Goal: Task Accomplishment & Management: Use online tool/utility

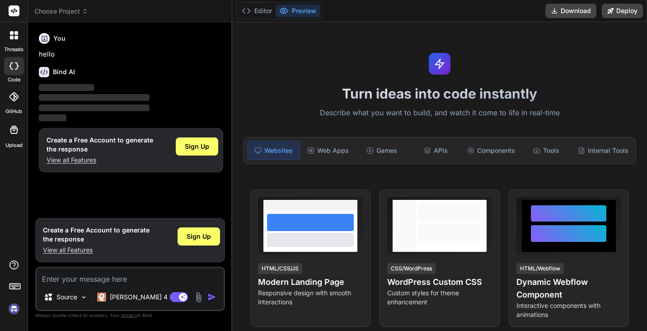
click at [13, 307] on img at bounding box center [13, 308] width 15 height 15
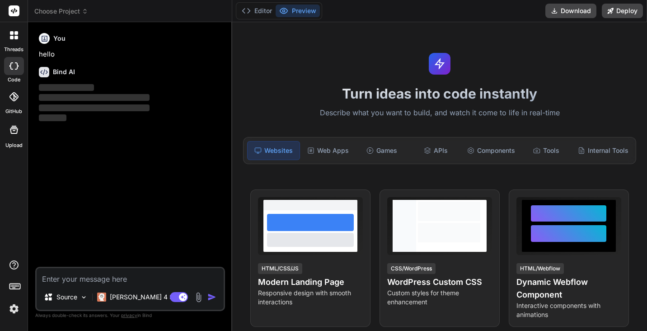
type textarea "x"
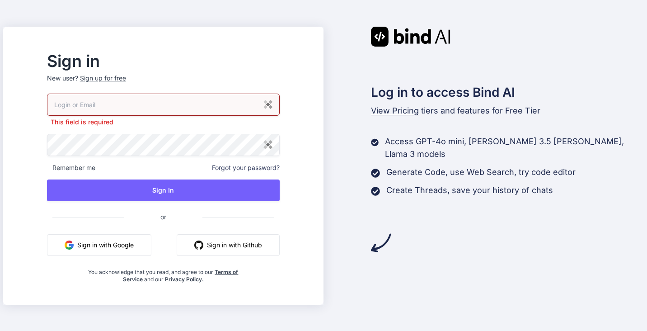
type input "webmaster@thechristianchain.org"
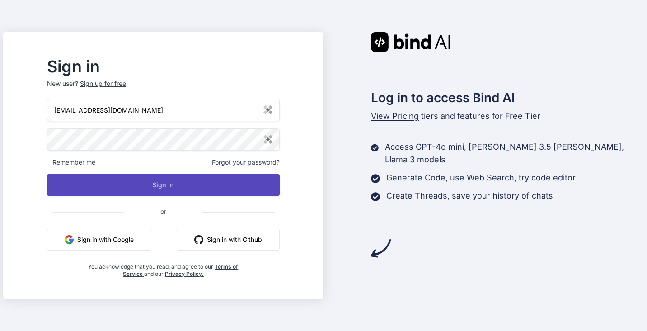
click at [141, 184] on button "Sign In" at bounding box center [163, 185] width 233 height 22
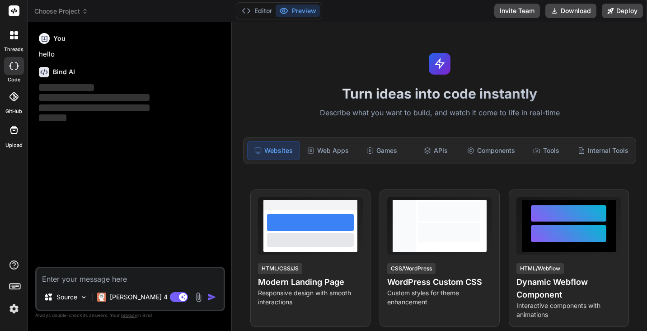
click at [13, 312] on img at bounding box center [13, 308] width 15 height 15
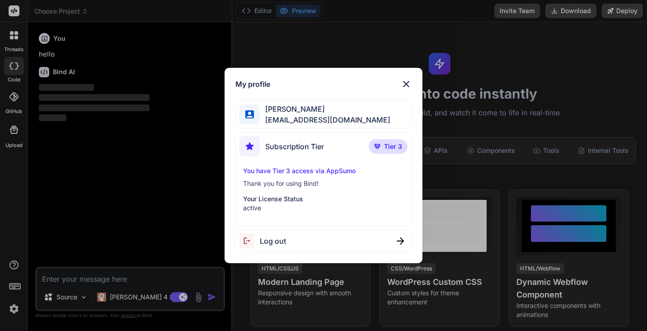
click at [290, 117] on span "[EMAIL_ADDRESS][DOMAIN_NAME]" at bounding box center [325, 119] width 131 height 11
click at [409, 84] on img at bounding box center [406, 84] width 11 height 11
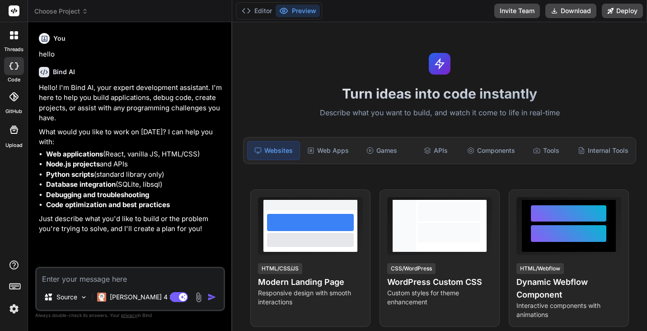
type textarea "x"
click at [15, 98] on icon at bounding box center [13, 96] width 9 height 9
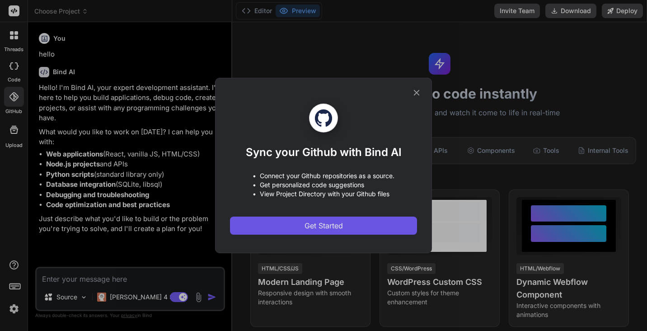
click at [285, 223] on button "Get Started" at bounding box center [323, 225] width 187 height 18
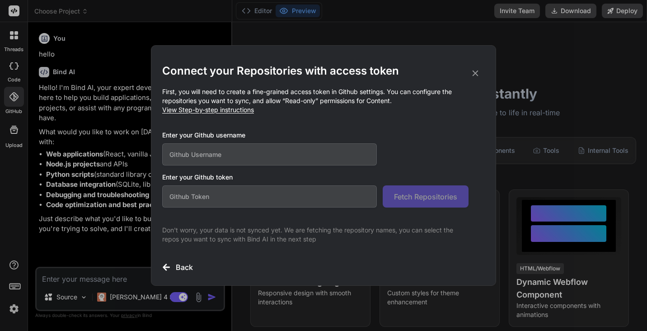
click at [243, 153] on input "text" at bounding box center [269, 154] width 215 height 22
type input "tophers-code"
click at [207, 111] on span "View Step-by-step instructions" at bounding box center [208, 110] width 92 height 8
click at [243, 196] on input "text" at bounding box center [269, 196] width 215 height 22
paste input "github_pat_11BO3Y7HY0fP5ildUyzc4l_Kva0dldwGPnmyWM6PMe15u54ziLS5b2DH6kqZQWuQOuMT…"
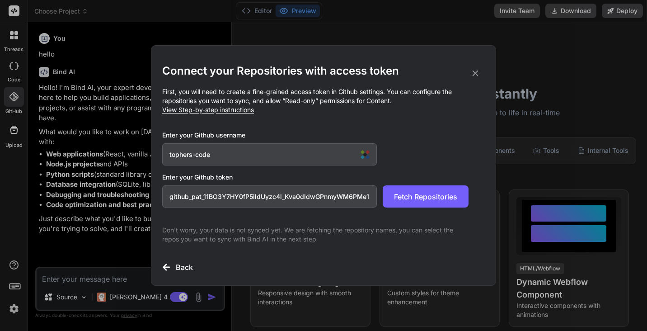
scroll to position [0, 161]
type input "github_pat_11BO3Y7HY0fP5ildUyzc4l_Kva0dldwGPnmyWM6PMe15u54ziLS5b2DH6kqZQWuQOuMT…"
click at [430, 198] on span "Fetch Repositories" at bounding box center [425, 196] width 63 height 11
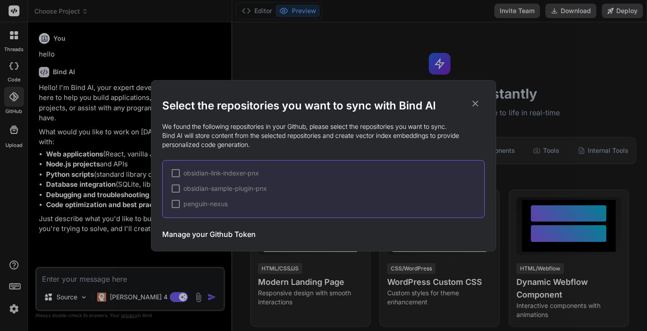
click at [197, 232] on h3 "Manage your Github Token" at bounding box center [208, 234] width 93 height 11
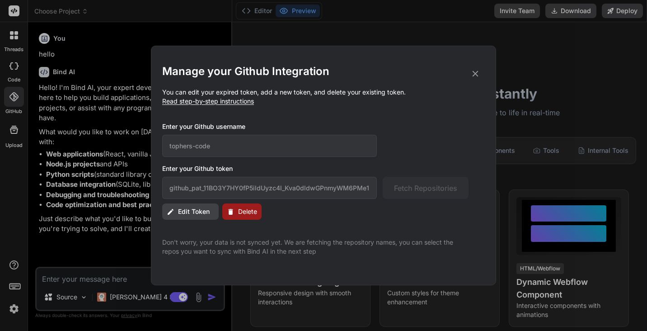
click at [189, 212] on span "Edit Token" at bounding box center [194, 211] width 32 height 9
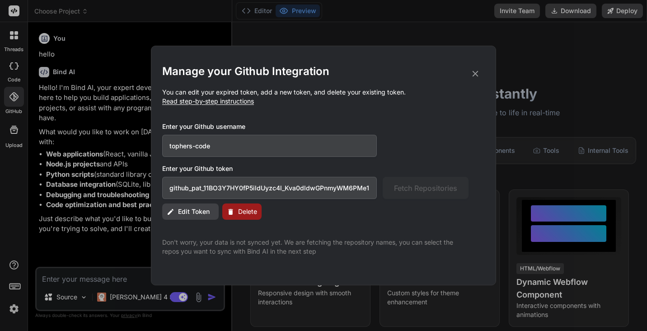
click at [199, 211] on span "Edit Token" at bounding box center [194, 211] width 32 height 9
click at [392, 233] on div "Manage your Github Integration You can edit your expired token, add a new token…" at bounding box center [323, 159] width 322 height 191
click at [369, 184] on input "github_pat_11BO3Y7HY0fP5ildUyzc4l_Kva0dldwGPnmyWM6PMe15u54ziLS5b2DH6kqZQWuQOuMT…" at bounding box center [269, 188] width 215 height 22
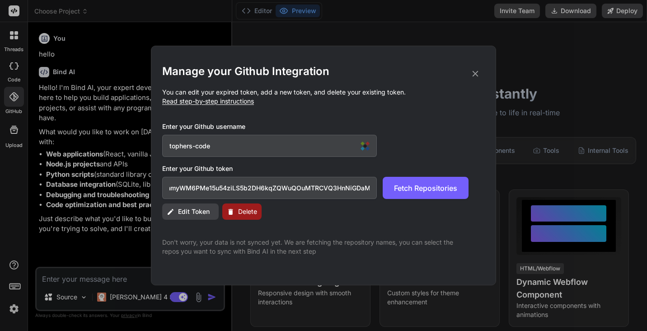
type input "github_pat_11BO3Y7HY0fP5ildUyzc4l_Kva0dldwGPnmyWM6PMe15u54ziLS5b2DH6kqZQWuQOuMT…"
click at [476, 74] on icon at bounding box center [475, 74] width 10 height 10
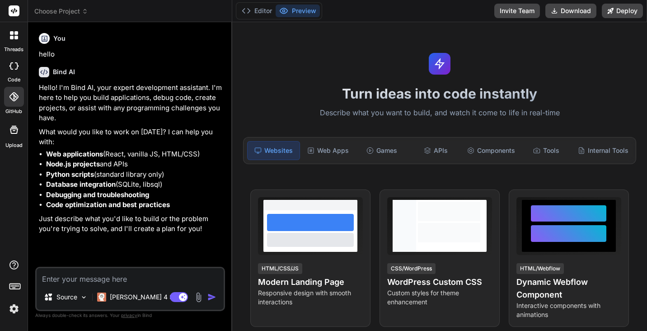
click at [14, 104] on div at bounding box center [14, 97] width 20 height 20
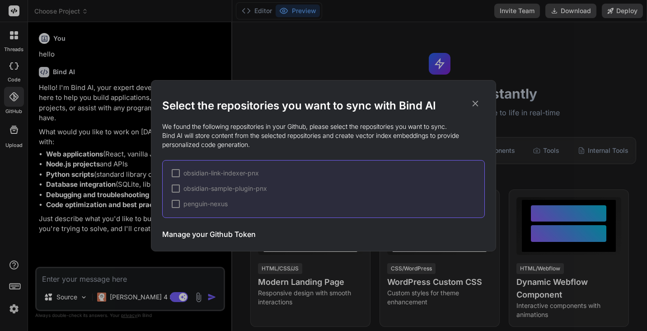
click at [224, 234] on h3 "Manage your Github Token" at bounding box center [208, 234] width 93 height 11
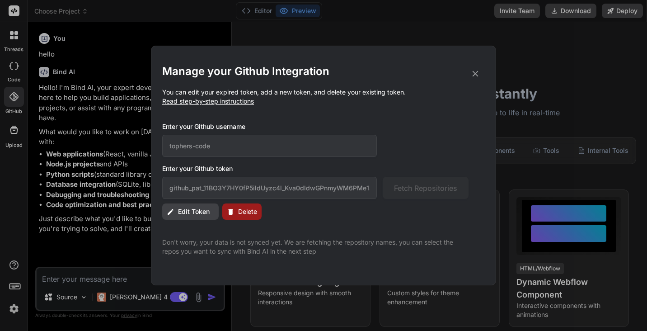
click at [192, 209] on span "Edit Token" at bounding box center [194, 211] width 32 height 9
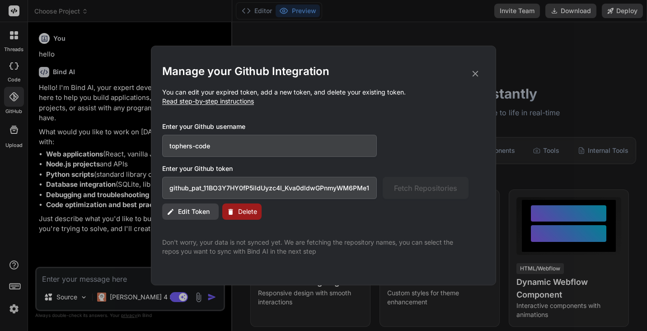
click at [237, 183] on input "github_pat_11BO3Y7HY0fP5ildUyzc4l_Kva0dldwGPnmyWM6PMe15u54ziLS5b2DH6kqZQWuQOuMT…" at bounding box center [269, 188] width 215 height 22
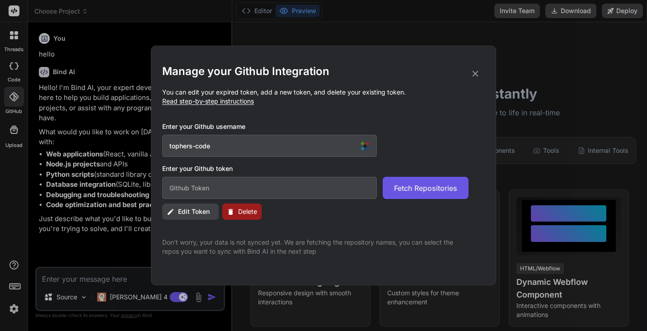
click at [436, 185] on span "Fetch Repositories" at bounding box center [425, 187] width 63 height 11
click at [243, 212] on span "Delete" at bounding box center [247, 211] width 19 height 9
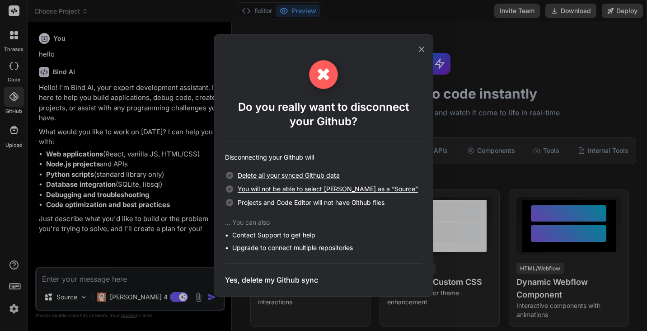
click at [267, 278] on h3 "Yes, delete my Github sync" at bounding box center [271, 279] width 93 height 11
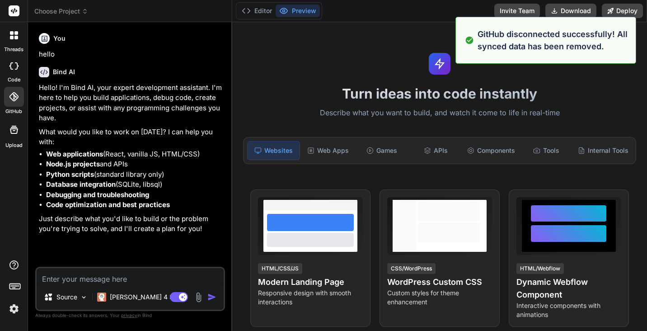
click at [15, 96] on icon at bounding box center [13, 96] width 9 height 9
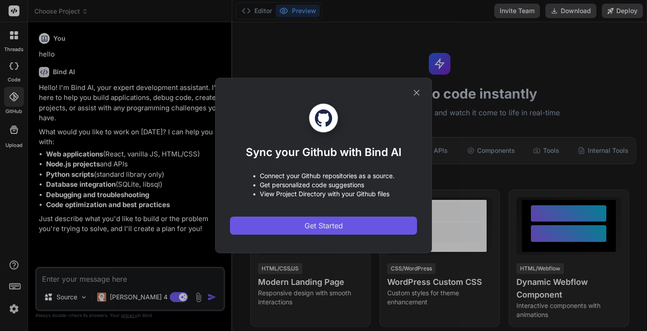
click at [307, 230] on span "Get Started" at bounding box center [323, 225] width 38 height 11
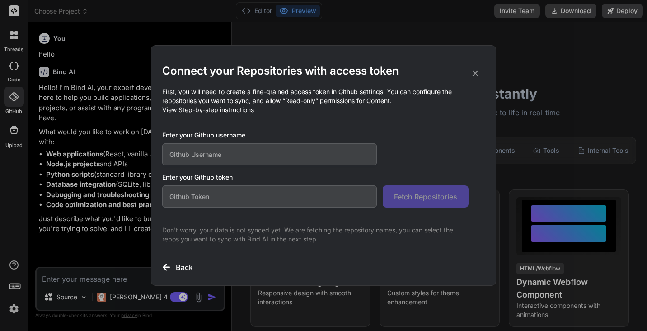
click at [254, 159] on input "text" at bounding box center [269, 154] width 215 height 22
type input "tophers-code"
click at [178, 196] on input "text" at bounding box center [269, 196] width 215 height 22
paste input "github_pat_11BO3Y7HY0fP5ildUyzc4l_Kva0dldwGPnmyWM6PMe15u54ziLS5b2DH6kqZQWuQOuMT…"
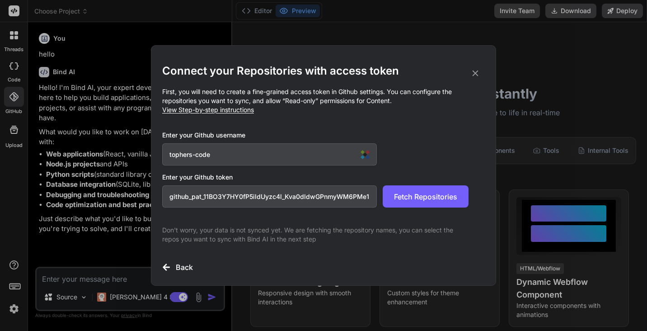
scroll to position [0, 161]
type input "github_pat_11BO3Y7HY0fP5ildUyzc4l_Kva0dldwGPnmyWM6PMe15u54ziLS5b2DH6kqZQWuQOuMT…"
click at [438, 197] on span "Fetch Repositories" at bounding box center [425, 196] width 63 height 11
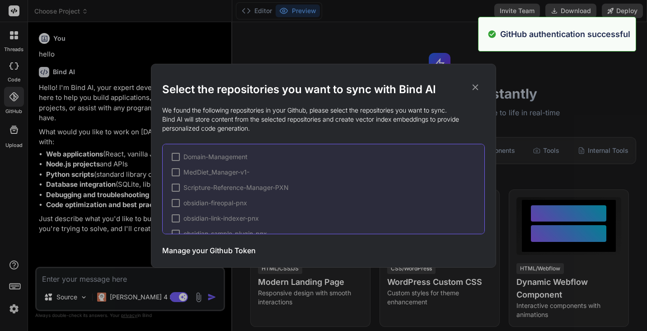
click at [177, 156] on div at bounding box center [176, 157] width 8 height 8
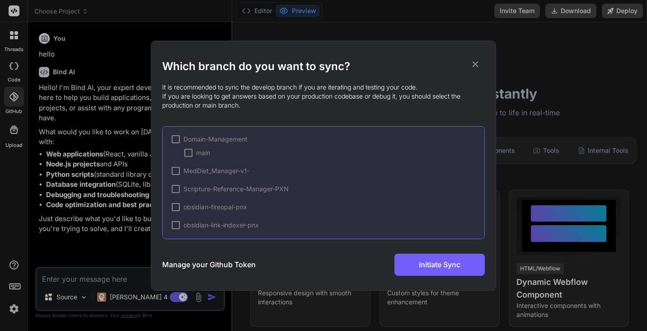
click at [176, 139] on div at bounding box center [176, 139] width 8 height 8
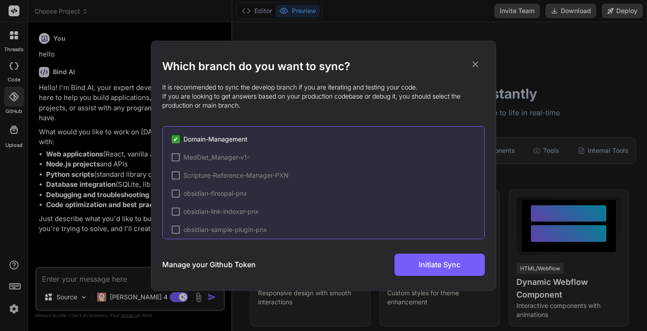
click at [177, 140] on span "✔" at bounding box center [175, 139] width 5 height 9
click at [175, 139] on div at bounding box center [176, 139] width 8 height 8
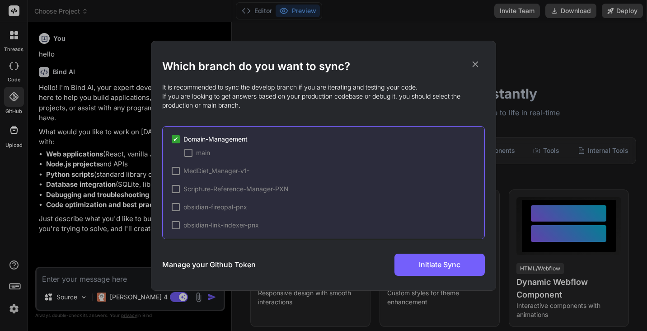
click at [187, 152] on div at bounding box center [188, 153] width 8 height 8
click at [177, 171] on div at bounding box center [176, 171] width 8 height 8
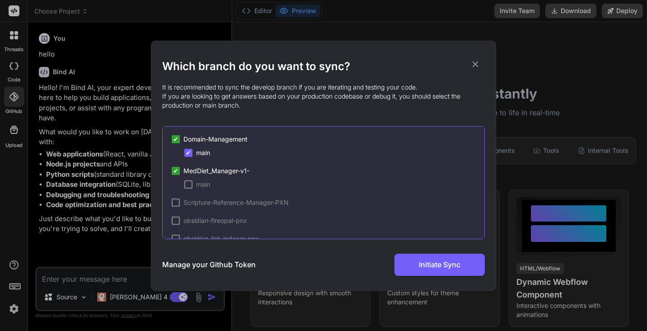
click at [190, 183] on div at bounding box center [188, 184] width 8 height 8
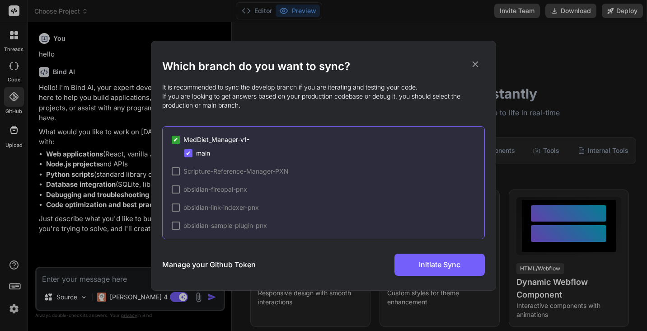
scroll to position [33, 0]
click at [177, 169] on div at bounding box center [176, 169] width 8 height 8
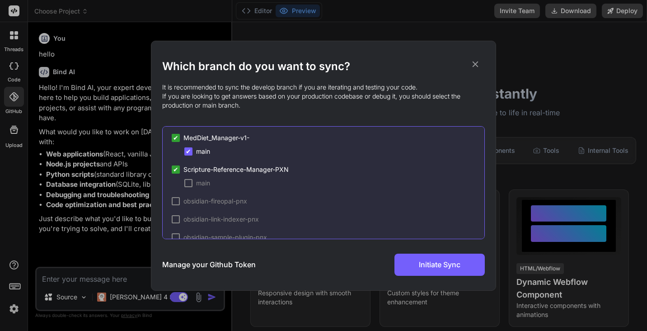
click at [191, 184] on div at bounding box center [188, 183] width 8 height 8
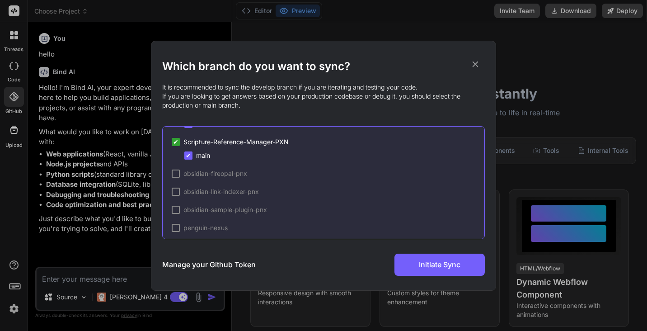
scroll to position [66, 0]
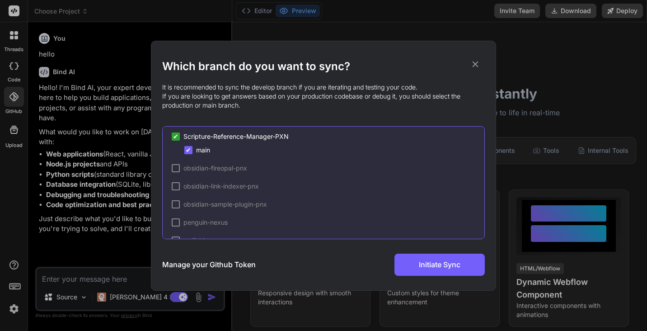
click at [177, 167] on div at bounding box center [176, 168] width 8 height 8
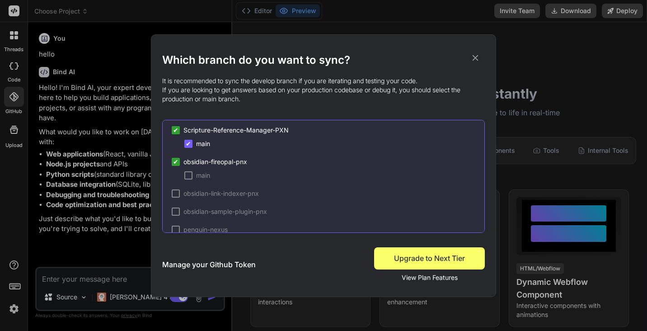
click at [187, 176] on div at bounding box center [188, 175] width 8 height 8
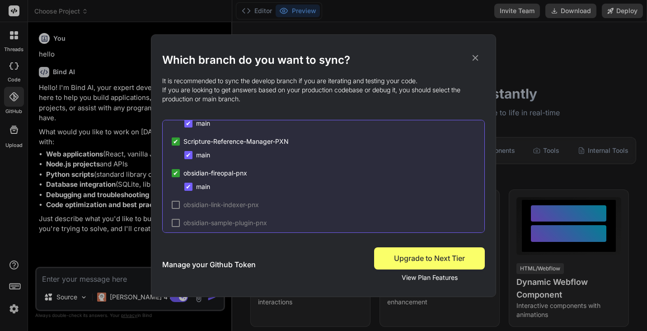
click at [189, 184] on span "✔" at bounding box center [188, 186] width 5 height 9
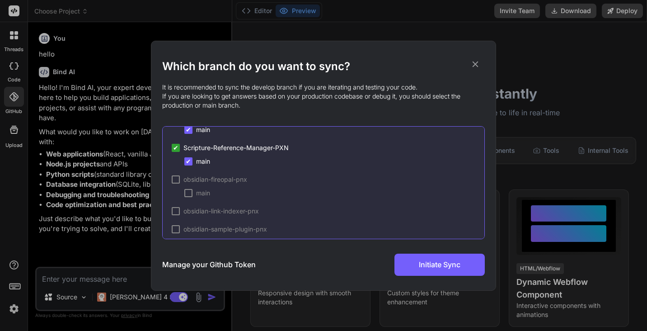
click at [174, 147] on span "✔" at bounding box center [175, 147] width 5 height 9
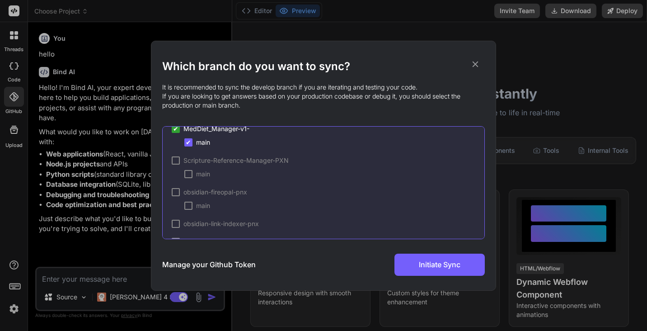
scroll to position [0, 0]
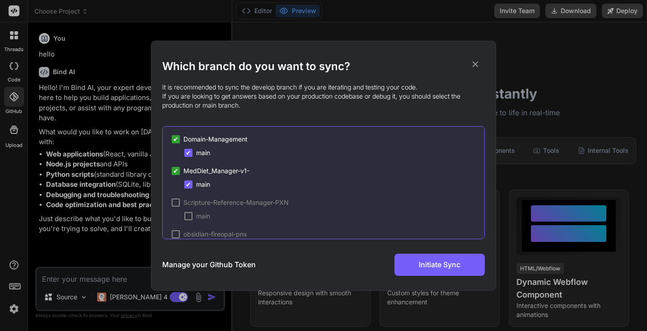
click at [176, 170] on span "✔" at bounding box center [175, 170] width 5 height 9
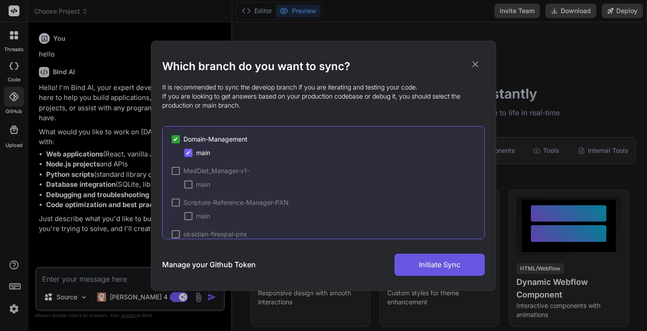
click at [450, 267] on span "Initiate Sync" at bounding box center [440, 264] width 42 height 11
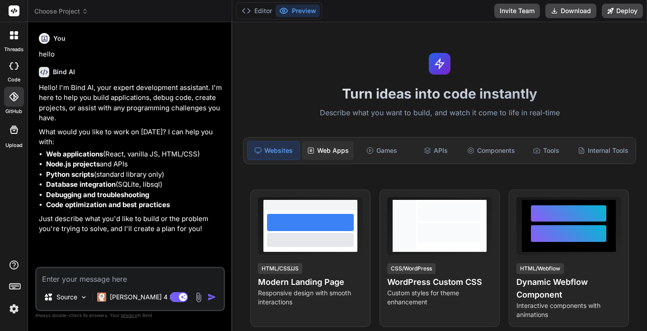
click at [329, 149] on div "Web Apps" at bounding box center [328, 150] width 52 height 19
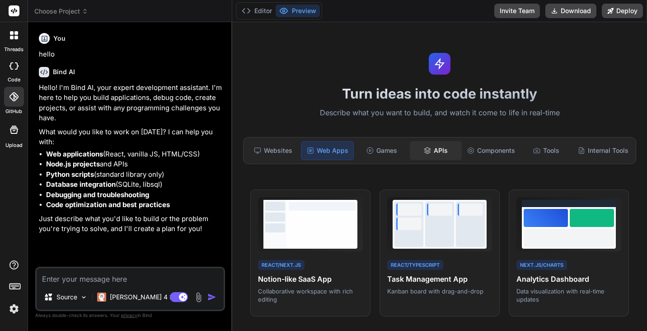
click at [433, 149] on div "APIs" at bounding box center [436, 150] width 52 height 19
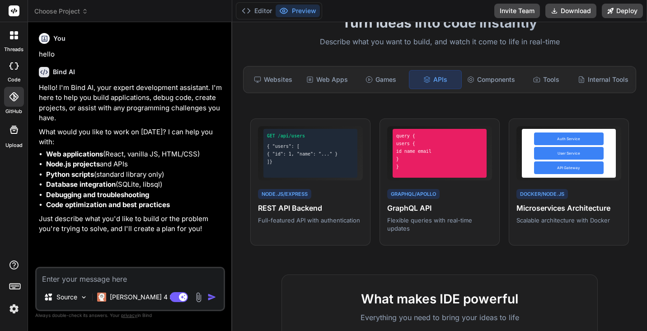
scroll to position [72, 0]
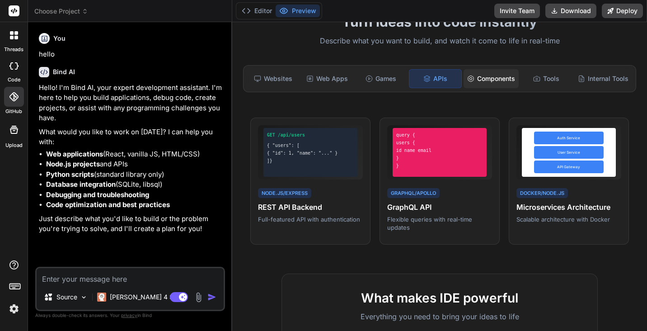
click at [483, 82] on div "Components" at bounding box center [490, 78] width 55 height 19
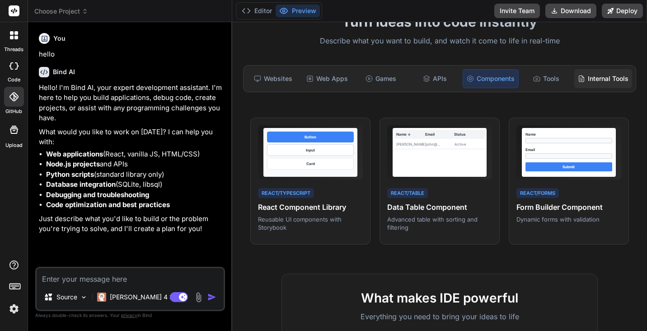
click at [596, 72] on div "Internal Tools" at bounding box center [603, 78] width 58 height 19
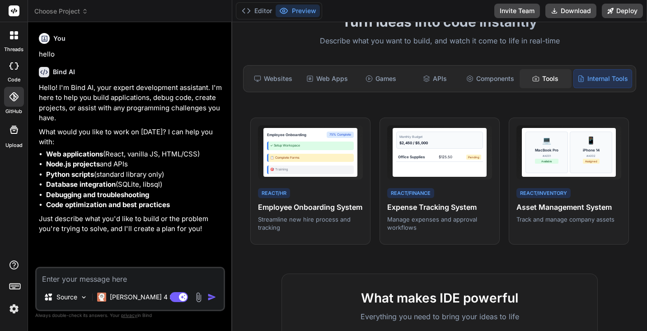
click at [535, 78] on div "Tools" at bounding box center [545, 78] width 52 height 19
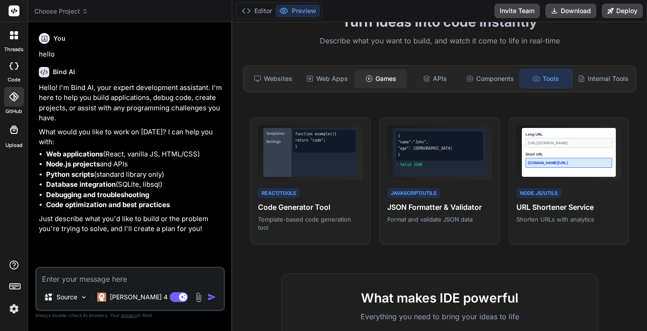
click at [390, 83] on div "Games" at bounding box center [380, 78] width 52 height 19
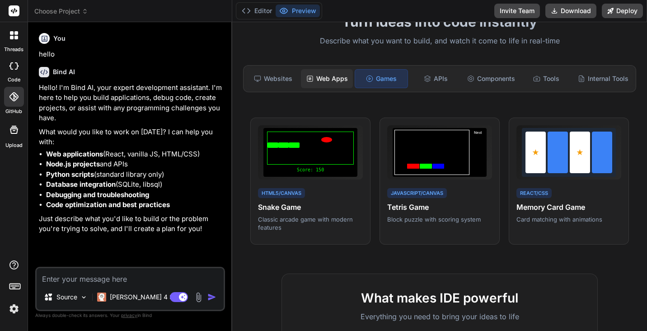
click at [327, 82] on div "Web Apps" at bounding box center [327, 78] width 52 height 19
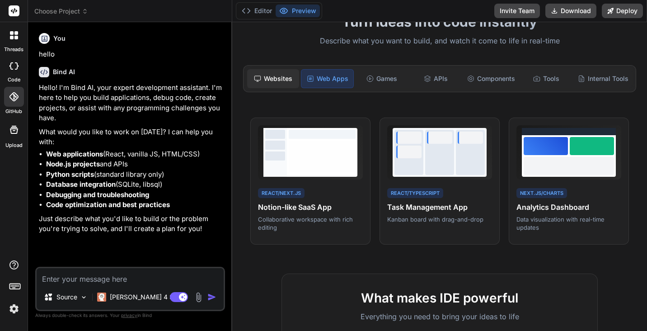
click at [279, 85] on div "Websites" at bounding box center [273, 78] width 52 height 19
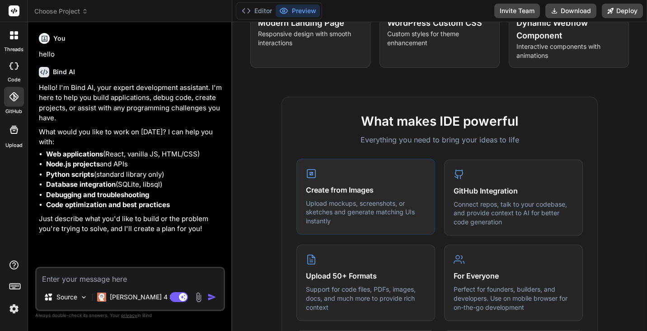
scroll to position [260, 0]
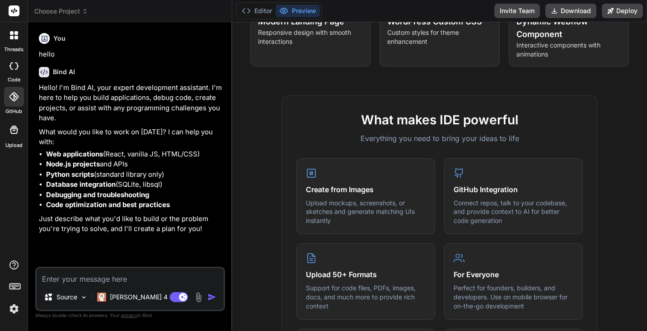
click at [11, 98] on icon at bounding box center [13, 96] width 9 height 9
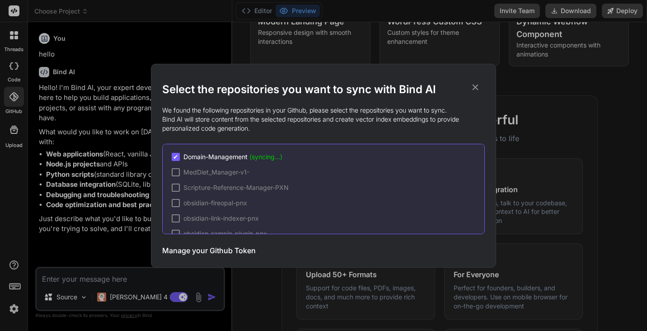
click at [475, 88] on icon at bounding box center [475, 87] width 10 height 10
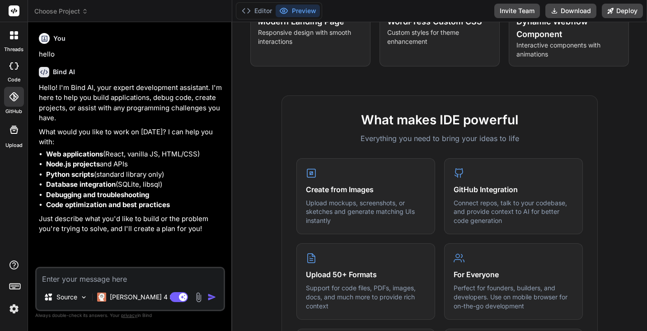
click at [16, 96] on icon at bounding box center [13, 96] width 9 height 9
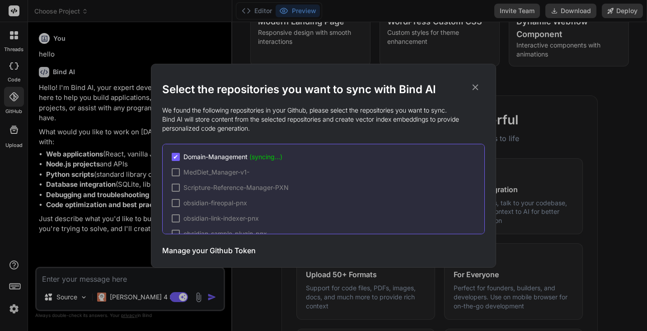
click at [16, 96] on div "Select the repositories you want to sync with Bind AI We found the following re…" at bounding box center [323, 165] width 647 height 331
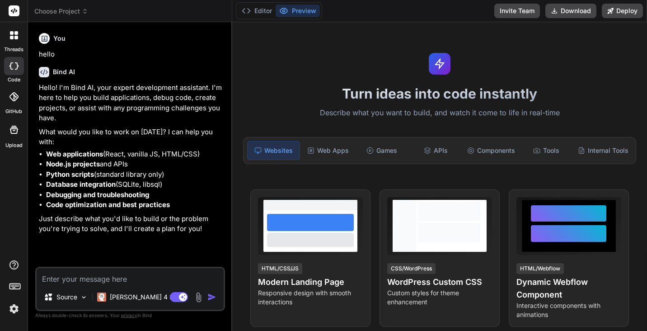
click at [14, 97] on icon at bounding box center [13, 96] width 9 height 9
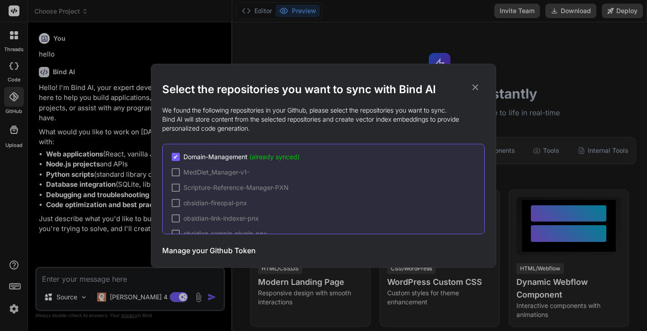
click at [477, 87] on icon at bounding box center [475, 87] width 10 height 10
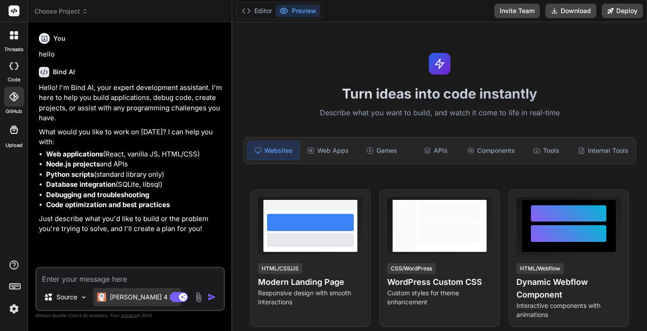
click at [132, 294] on p "[PERSON_NAME] 4 S.." at bounding box center [143, 296] width 67 height 9
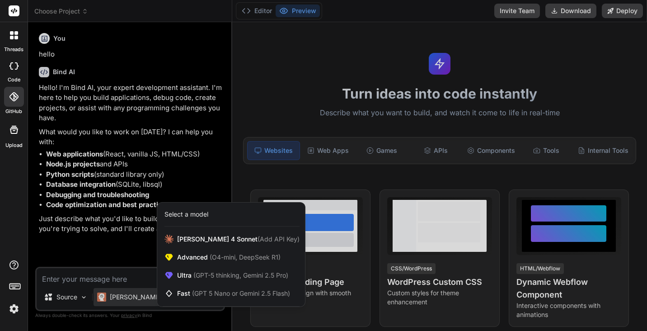
click at [132, 294] on div at bounding box center [323, 165] width 647 height 331
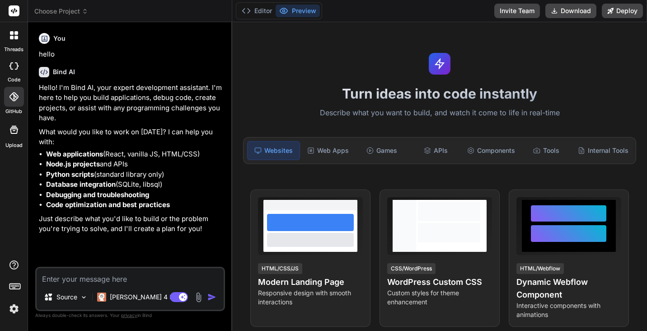
click at [126, 274] on textarea at bounding box center [130, 276] width 187 height 16
type textarea "x"
type textarea "H"
type textarea "x"
type textarea "He"
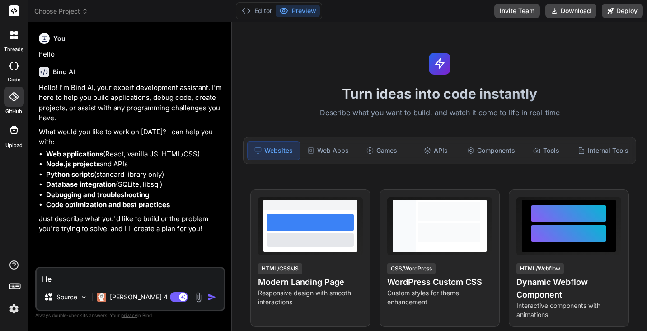
type textarea "x"
type textarea "Hel"
type textarea "x"
type textarea "Hell"
type textarea "x"
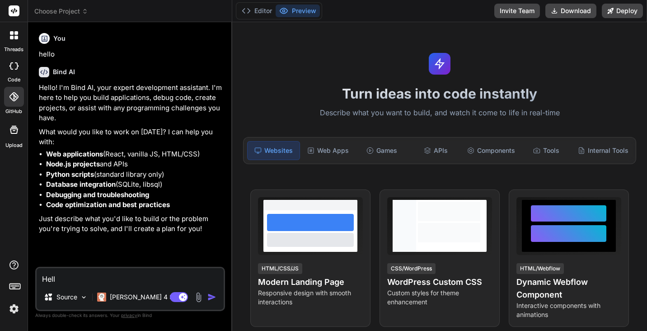
type textarea "Hello"
type textarea "x"
type textarea "Hello,"
type textarea "x"
type textarea "Hello,"
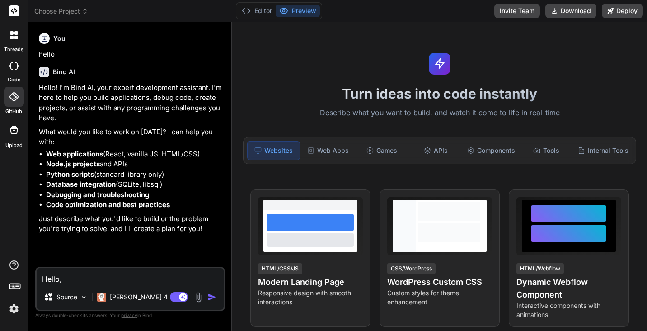
type textarea "x"
type textarea "Hello, a"
type textarea "x"
type textarea "Hello, ar"
type textarea "x"
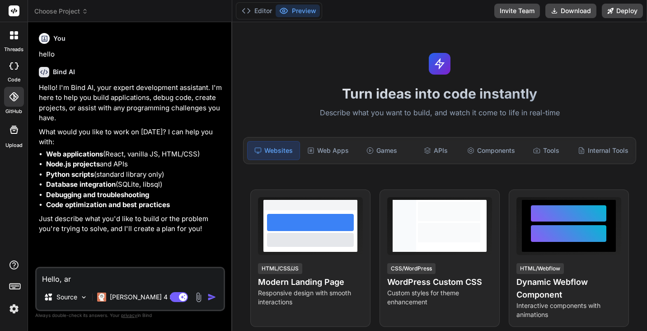
type textarea "Hello, are"
type textarea "x"
type textarea "Hello, are y"
type textarea "x"
type textarea "Hello, are yo"
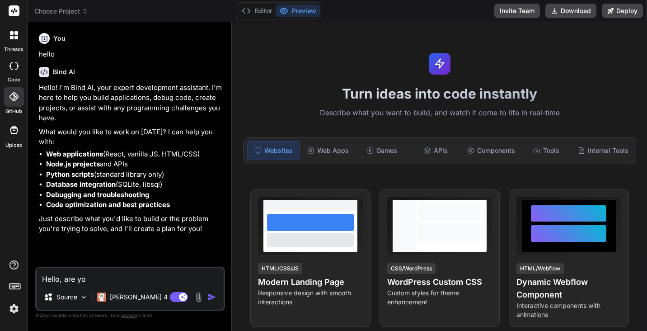
type textarea "x"
type textarea "Hello, are you"
type textarea "x"
type textarea "Hello, are you a"
type textarea "x"
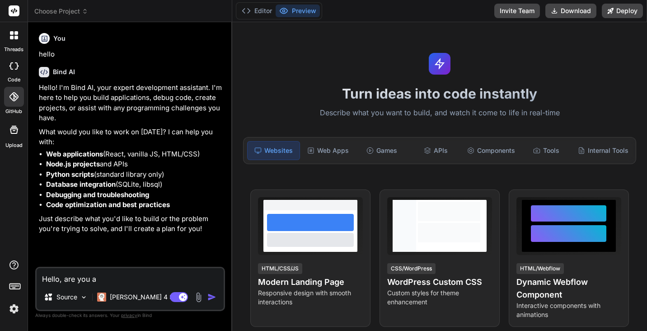
type textarea "Hello, are you ab"
type textarea "x"
type textarea "Hello, are you able"
type textarea "x"
type textarea "Hello, are you able"
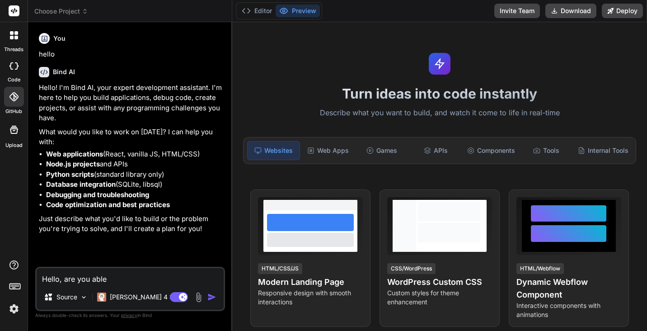
type textarea "x"
type textarea "Hello, are you able t"
type textarea "x"
type textarea "Hello, are you able to"
type textarea "x"
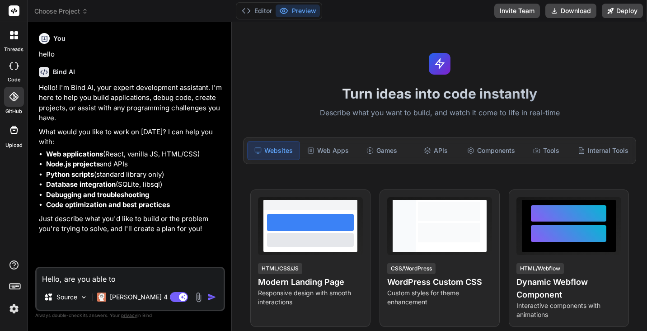
type textarea "Hello, are you able to r"
type textarea "x"
type textarea "Hello, are you able to re"
type textarea "x"
type textarea "Hello, are you able to rev"
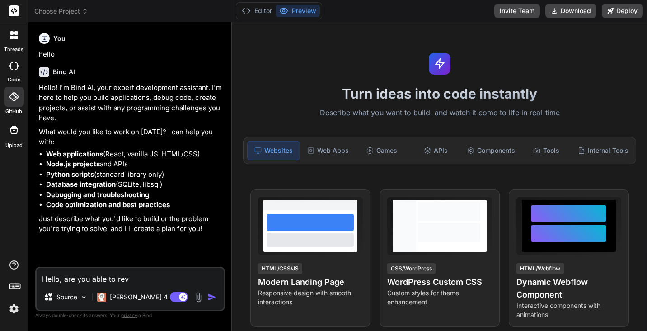
type textarea "x"
type textarea "Hello, are you able to revi"
type textarea "x"
type textarea "Hello, are you able to revie"
type textarea "x"
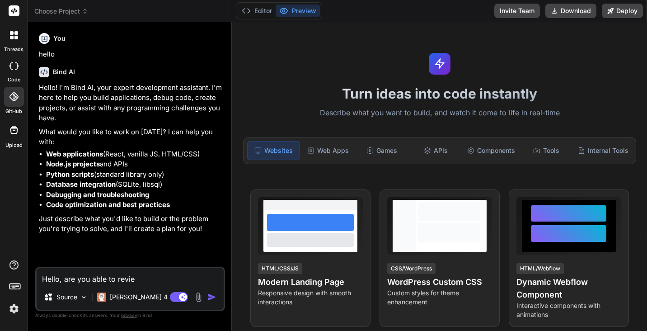
type textarea "Hello, are you able to review"
type textarea "x"
type textarea "Hello, are you able to review"
type textarea "x"
type textarea "Hello, are you able to review t"
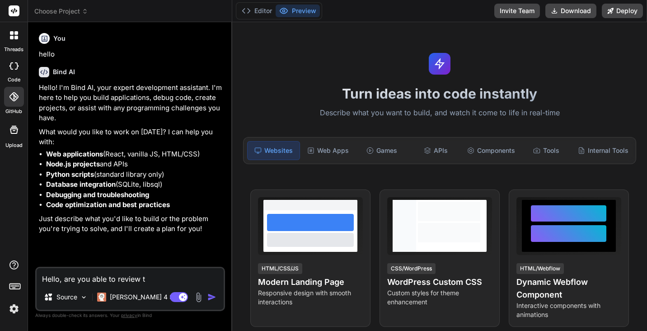
type textarea "x"
type textarea "Hello, are you able to review th"
type textarea "x"
type textarea "Hello, are you able to review the"
type textarea "x"
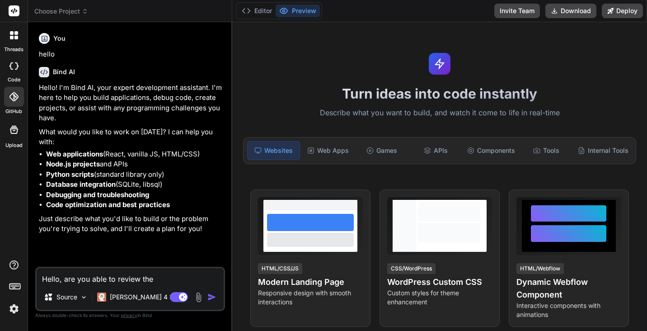
type textarea "Hello, are you able to review the"
type textarea "x"
type textarea "Hello, are you able to review the c"
type textarea "x"
type textarea "Hello, are you able to review the con"
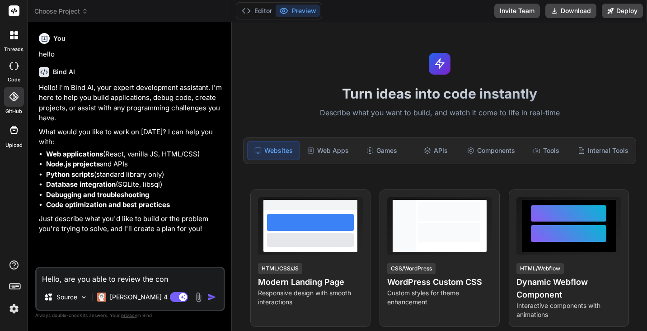
type textarea "x"
type textarea "Hello, are you able to review the conn"
type textarea "x"
type textarea "Hello, are you able to review the conne"
type textarea "x"
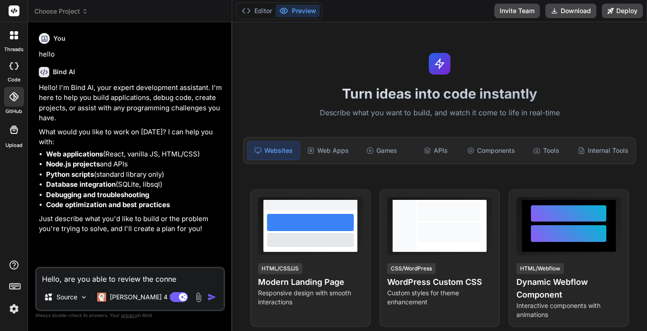
type textarea "Hello, are you able to review the connec"
type textarea "x"
type textarea "Hello, are you able to review the connect"
type textarea "x"
type textarea "Hello, are you able to review the connecte"
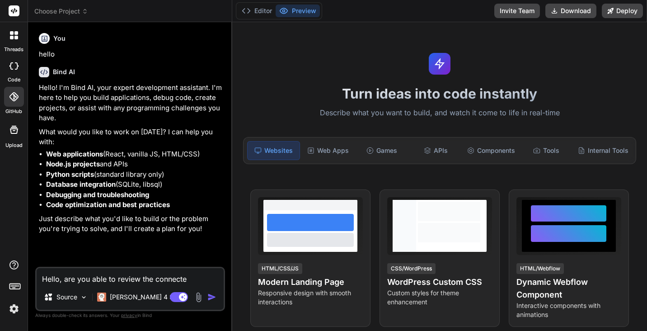
type textarea "x"
type textarea "Hello, are you able to review the connected"
type textarea "x"
type textarea "Hello, are you able to review the connected"
type textarea "x"
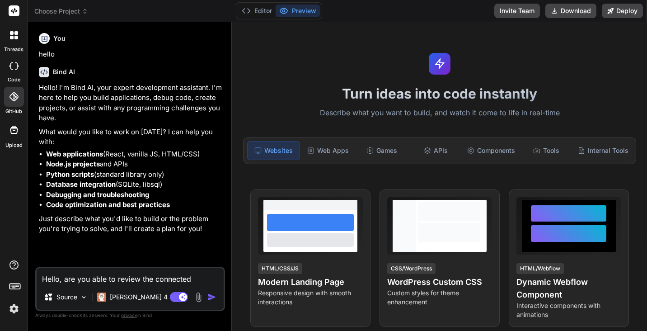
type textarea "Hello, are you able to review the connected G"
type textarea "x"
type textarea "Hello, are you able to review the connected Gi"
type textarea "x"
type textarea "Hello, are you able to review the connected Git"
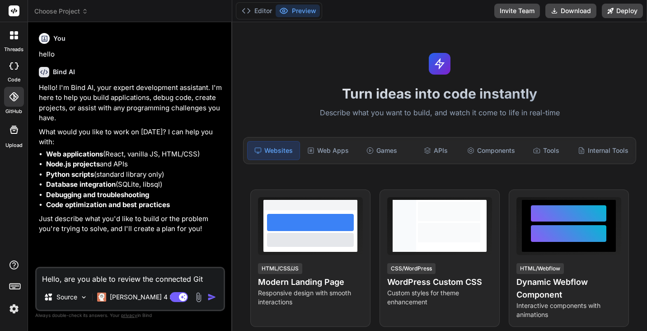
type textarea "x"
type textarea "Hello, are you able to review the connected GitH"
type textarea "x"
type textarea "Hello, are you able to review the connected GitHu"
type textarea "x"
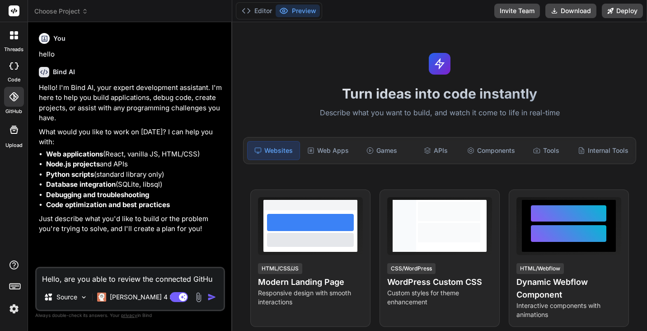
type textarea "Hello, are you able to review the connected GitHub"
type textarea "x"
type textarea "Hello, are you able to review the connected GitHub"
type textarea "x"
type textarea "Hello, are you able to review the connected GitHub r"
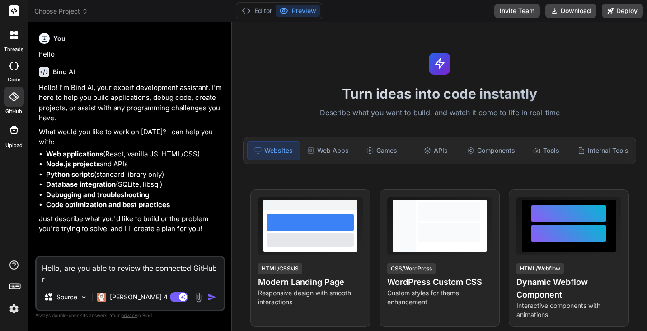
type textarea "x"
type textarea "Hello, are you able to review the connected GitHub re"
type textarea "x"
type textarea "Hello, are you able to review the connected GitHub rep"
type textarea "x"
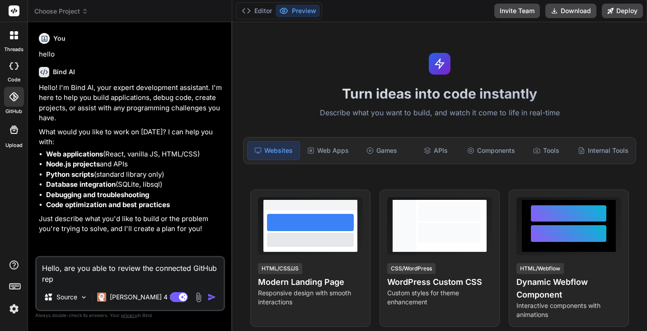
type textarea "Hello, are you able to review the connected GitHub repo"
type textarea "x"
type textarea "Hello, are you able to review the connected GitHub repo"
type textarea "x"
type textarea "Hello, are you able to review the connected GitHub repo f"
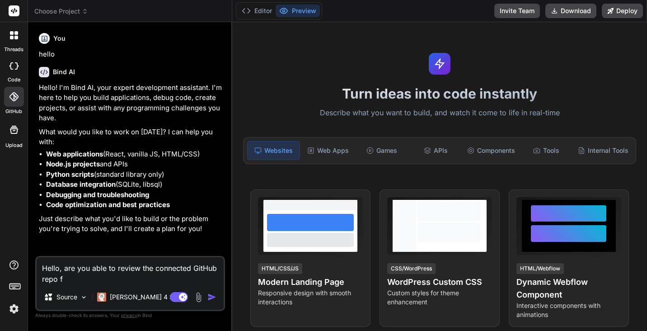
type textarea "x"
type textarea "Hello, are you able to review the connected GitHub repo fo"
type textarea "x"
type textarea "Hello, are you able to review the connected GitHub repo for"
type textarea "x"
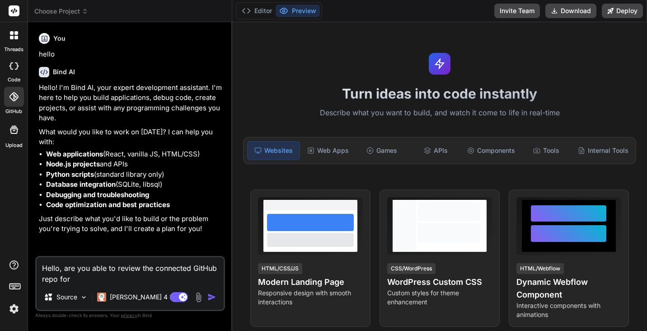
type textarea "Hello, are you able to review the connected GitHub repo for"
type textarea "x"
type textarea "Hello, are you able to review the connected GitHub repo for D"
type textarea "x"
type textarea "Hello, are you able to review the connected GitHub repo for Do"
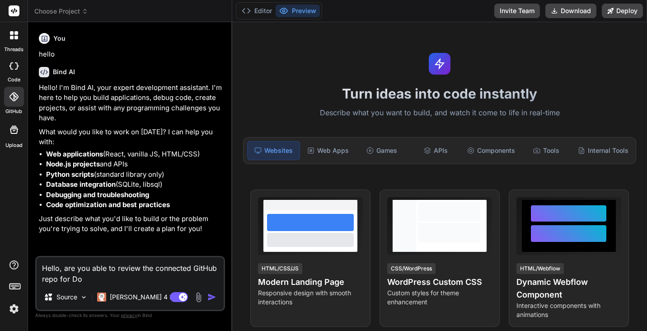
type textarea "x"
type textarea "Hello, are you able to review the connected GitHub repo for Doma"
type textarea "x"
type textarea "Hello, are you able to review the connected GitHub repo for Domai"
type textarea "x"
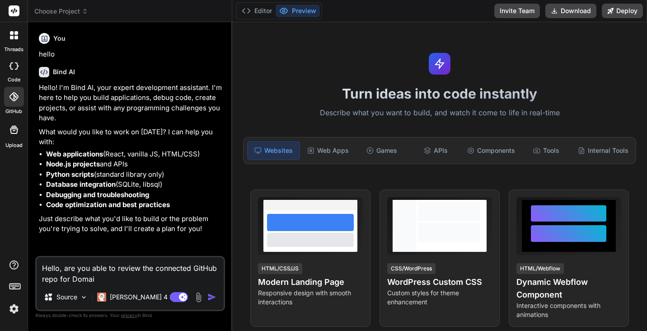
type textarea "Hello, are you able to review the connected GitHub repo for Domain"
type textarea "x"
type textarea "Hello, are you able to review the connected GitHub repo for Domain"
type textarea "x"
type textarea "Hello, are you able to review the connected GitHub repo for Domain M"
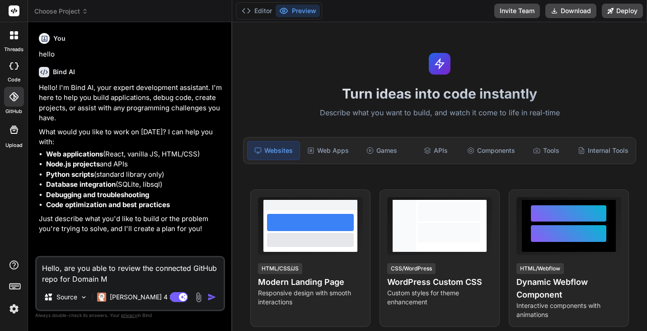
type textarea "x"
type textarea "Hello, are you able to review the connected GitHub repo for Domain Ma"
type textarea "x"
type textarea "Hello, are you able to review the connected GitHub repo for Domain Mana"
type textarea "x"
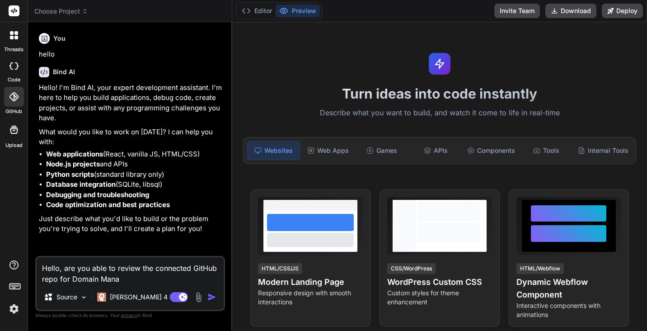
type textarea "Hello, are you able to review the connected GitHub repo for Domain Manag"
type textarea "x"
type textarea "Hello, are you able to review the connected GitHub repo for Domain Manage"
type textarea "x"
type textarea "Hello, are you able to review the connected GitHub repo for [GEOGRAPHIC_DATA]"
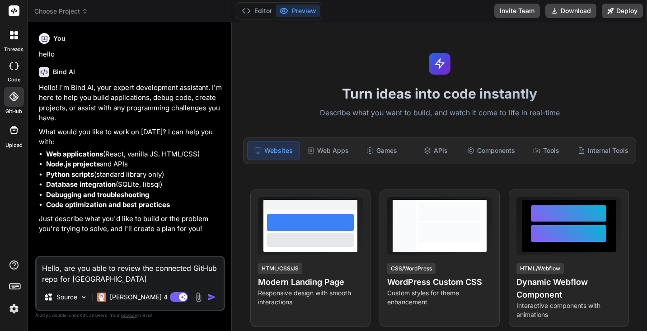
type textarea "x"
type textarea "Hello, are you able to review the connected GitHub repo for Domain Manageme"
type textarea "x"
type textarea "Hello, are you able to review the connected GitHub repo for Domain Managemen"
type textarea "x"
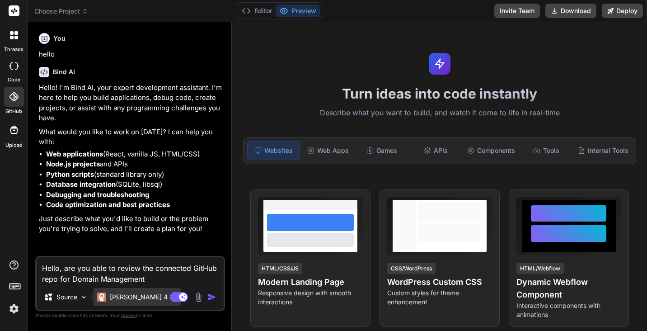
type textarea "Hello, are you able to review the connected GitHub repo for Domain Management"
click at [116, 297] on p "[PERSON_NAME] 4 S.." at bounding box center [143, 296] width 67 height 9
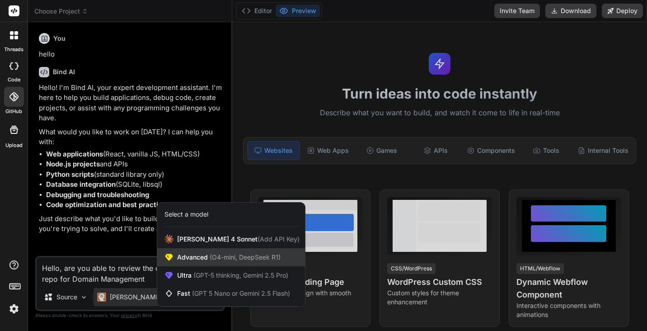
click at [189, 255] on span "Advanced (O4-mini, DeepSeek R1)" at bounding box center [228, 256] width 103 height 9
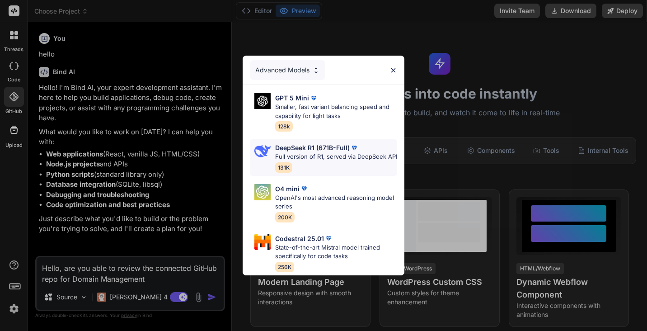
click at [296, 152] on p "Full version of R1, served via DeepSeek API" at bounding box center [336, 156] width 122 height 9
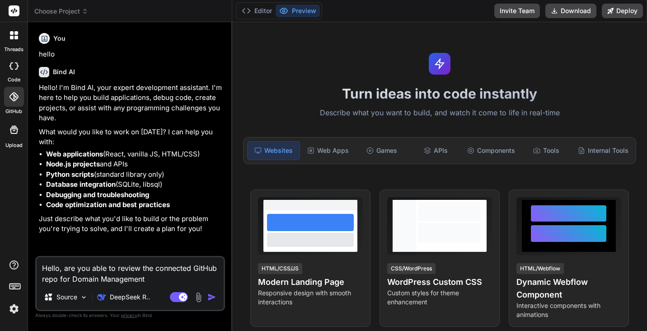
click at [160, 279] on textarea "Hello, are you able to review the connected GitHub repo for Domain Management" at bounding box center [130, 270] width 187 height 27
type textarea "x"
type textarea "Hello, are you able to review the connected GitHub repo for Domain Management?"
type textarea "x"
type textarea "Hello, are you able to review the connected GitHub repo for Domain Management?"
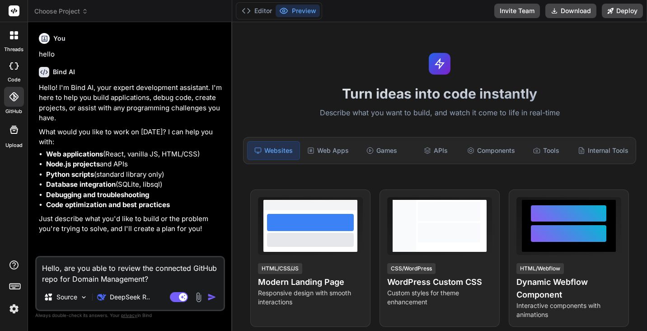
type textarea "x"
type textarea "Hello, are you able to review the connected GitHub repo for Domain Management? H"
type textarea "x"
type textarea "Hello, are you able to review the connected GitHub repo for Domain Management? …"
type textarea "x"
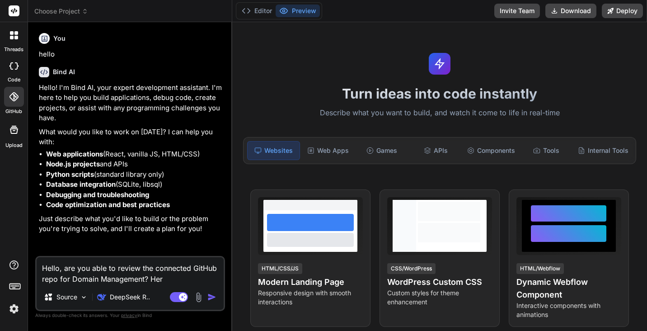
type textarea "Hello, are you able to review the connected GitHub repo for Domain Management? …"
type textarea "x"
type textarea "Hello, are you able to review the connected GitHub repo for Domain Management? …"
type textarea "x"
type textarea "Hello, are you able to review the connected GitHub repo for Domain Management? …"
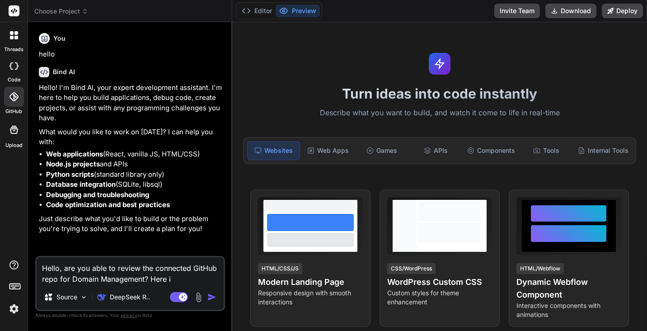
type textarea "x"
type textarea "Hello, are you able to review the connected GitHub repo for Domain Management? …"
type textarea "x"
type textarea "Hello, are you able to review the connected GitHub repo for Domain Management? …"
type textarea "x"
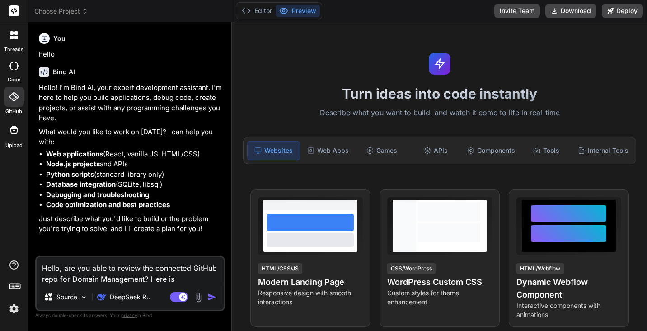
type textarea "Hello, are you able to review the connected GitHub repo for Domain Management? …"
type textarea "x"
type textarea "Hello, are you able to review the connected GitHub repo for Domain Management? …"
type textarea "x"
type textarea "Hello, are you able to review the connected GitHub repo for Domain Management? …"
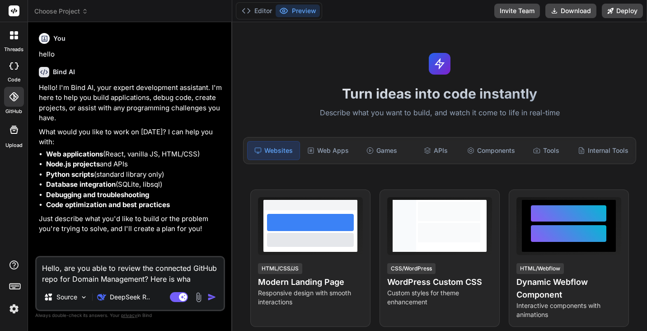
type textarea "x"
type textarea "Hello, are you able to review the connected GitHub repo for Domain Management? …"
type textarea "x"
type textarea "Hello, are you able to review the connected GitHub repo for Domain Management? …"
type textarea "x"
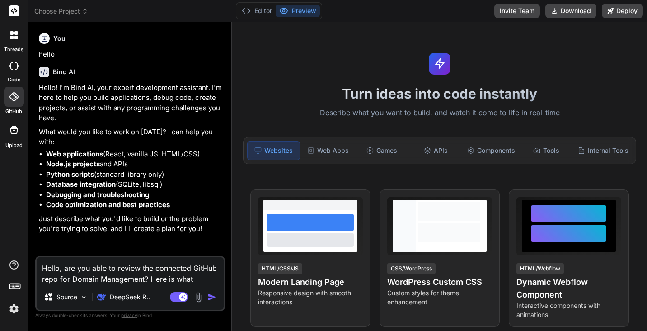
type textarea "Hello, are you able to review the connected GitHub repo for Domain Management? …"
type textarea "x"
type textarea "Hello, are you able to review the connected GitHub repo for Domain Management? …"
type textarea "x"
type textarea "Hello, are you able to review the connected GitHub repo for Domain Management? …"
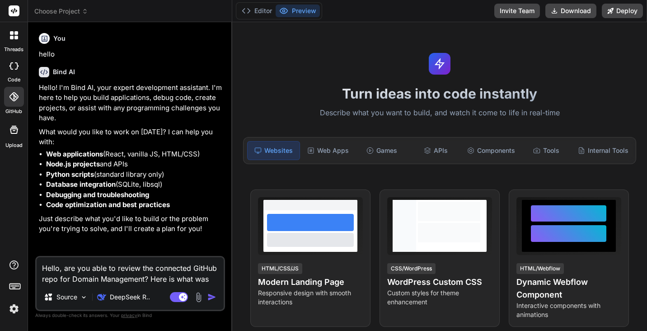
type textarea "x"
type textarea "Hello, are you able to review the connected GitHub repo for Domain Management? …"
type textarea "x"
type textarea "Hello, are you able to review the connected GitHub repo for Domain Management? …"
type textarea "x"
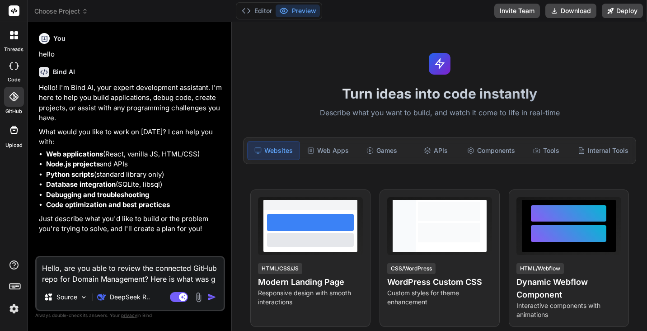
type textarea "Hello, are you able to review the connected GitHub repo for Domain Management? …"
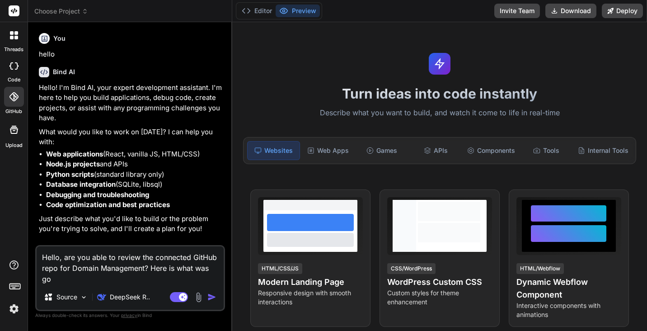
type textarea "x"
type textarea "Hello, are you able to review the connected GitHub repo for Domain Management? …"
type textarea "x"
type textarea "Hello, are you able to review the connected GitHub repo for Domain Management? …"
type textarea "x"
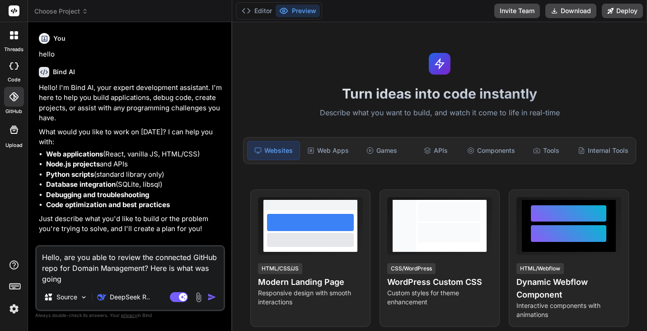
type textarea "Hello, are you able to review the connected GitHub repo for Domain Management? …"
type textarea "x"
type textarea "Hello, are you able to review the connected GitHub repo for Domain Management? …"
type textarea "x"
type textarea "Hello, are you able to review the connected GitHub repo for Domain Management? …"
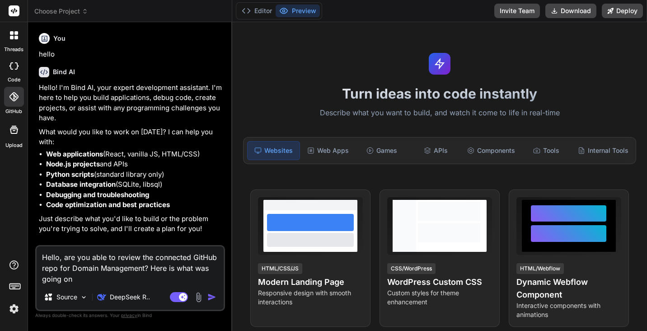
type textarea "x"
type textarea "Hello, are you able to review the connected GitHub repo for Domain Management? …"
type textarea "x"
type textarea "Hello, are you able to review the connected GitHub repo for Domain Management? …"
type textarea "x"
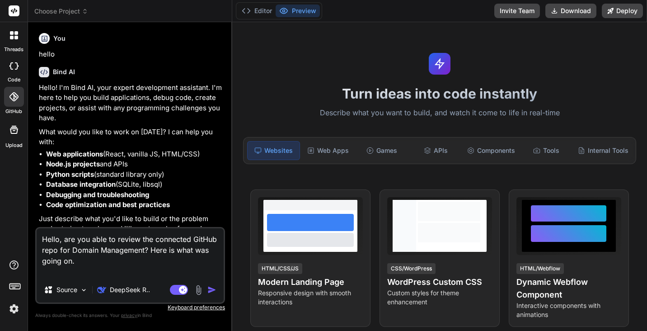
type textarea "Hello, are you able to review the connected GitHub repo for Domain Management? …"
type textarea "x"
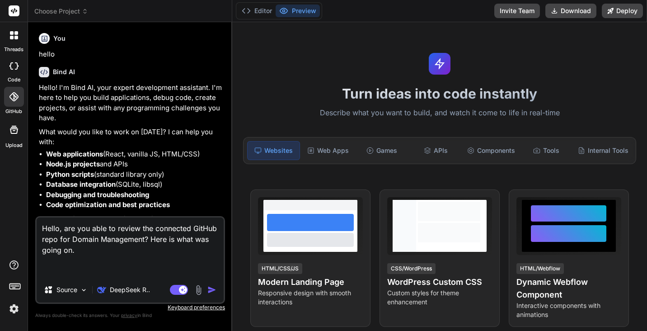
type textarea "Hello, are you able to review the connected GitHub repo for Domain Management? …"
type textarea "x"
type textarea "Hello, are you able to review the connected GitHub repo for Domain Management? …"
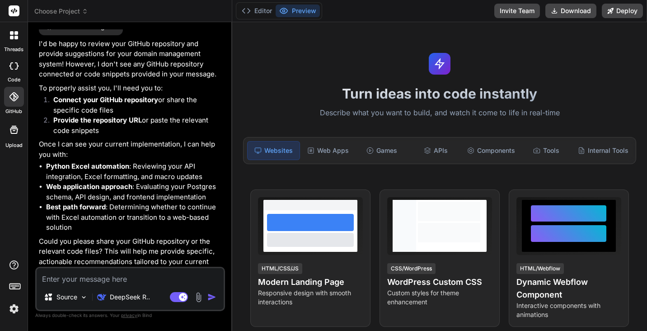
scroll to position [392, 0]
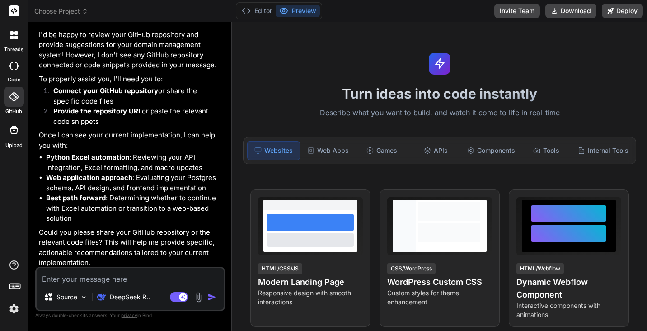
click at [13, 97] on icon at bounding box center [13, 96] width 9 height 9
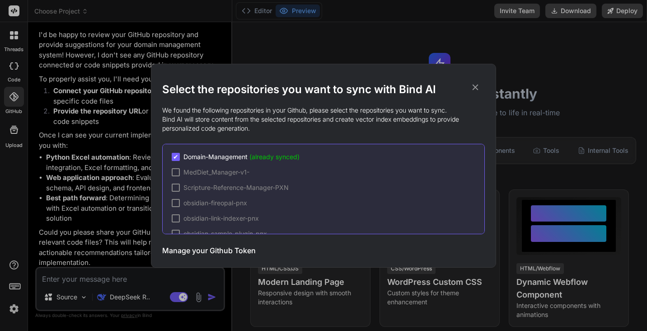
click at [477, 87] on icon at bounding box center [475, 87] width 10 height 10
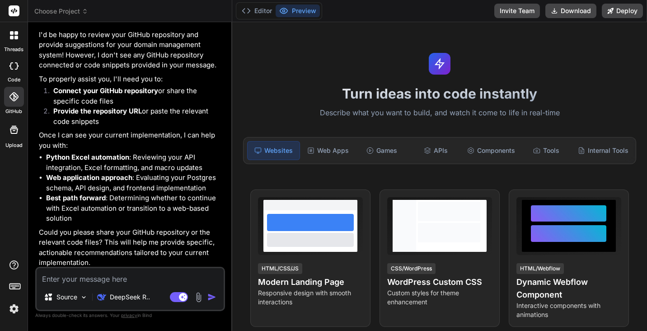
scroll to position [394, 0]
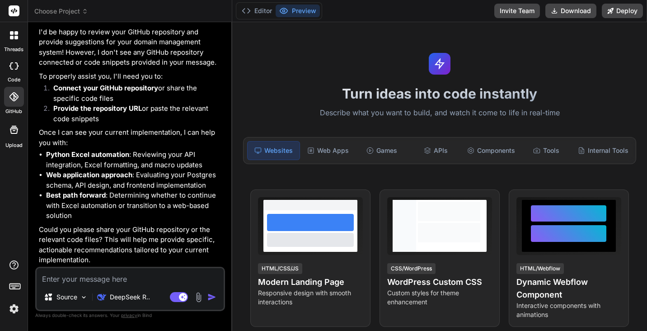
click at [91, 276] on textarea at bounding box center [130, 276] width 187 height 16
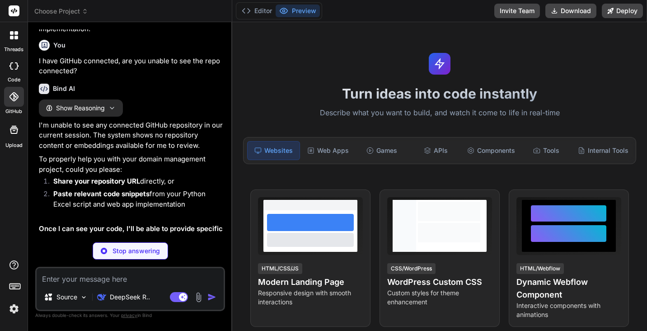
scroll to position [633, 0]
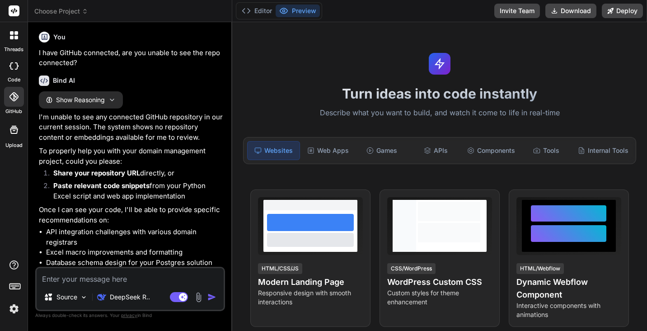
click at [76, 11] on span "Choose Project" at bounding box center [61, 11] width 54 height 9
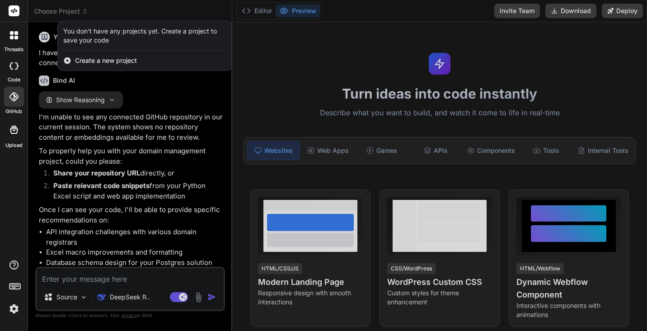
click at [90, 62] on span "Create a new project" at bounding box center [106, 60] width 62 height 9
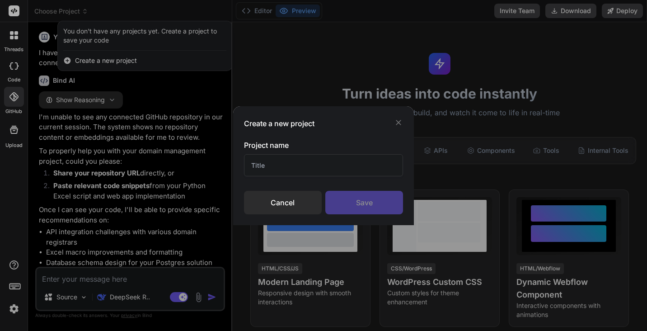
click at [299, 170] on input "text" at bounding box center [323, 165] width 159 height 22
click at [351, 204] on div "Save" at bounding box center [364, 202] width 78 height 23
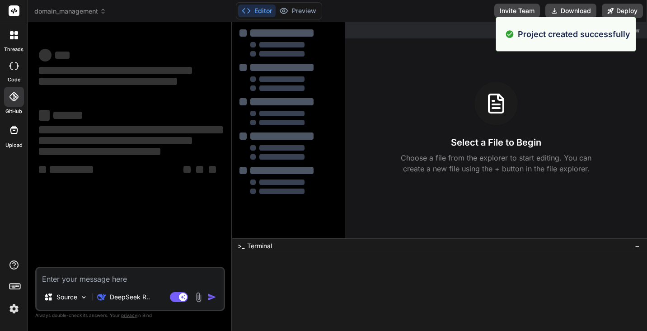
scroll to position [0, 0]
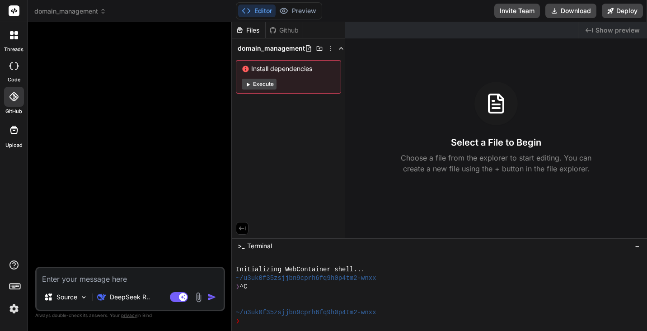
click at [292, 30] on div "Github" at bounding box center [284, 30] width 37 height 9
click at [249, 33] on div "Files" at bounding box center [248, 30] width 33 height 9
click at [282, 28] on div "Github" at bounding box center [284, 30] width 37 height 9
